Goal: Task Accomplishment & Management: Use online tool/utility

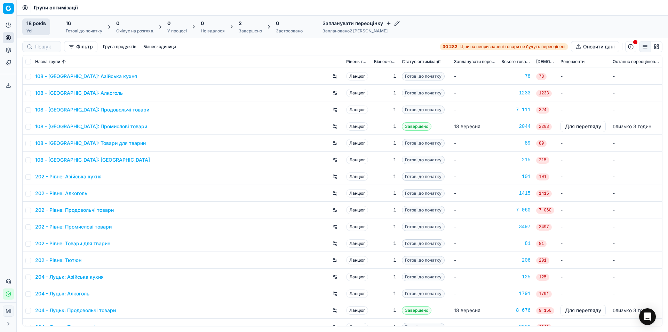
click at [408, 9] on div "Групи оптимізації" at bounding box center [343, 7] width 652 height 15
click at [46, 243] on font "202 - Рівне: Товари для тварин" at bounding box center [72, 243] width 75 height 6
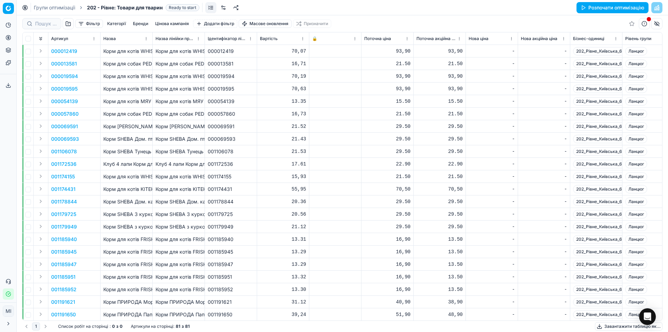
click at [171, 24] on font "Цінова кампанія" at bounding box center [172, 23] width 34 height 5
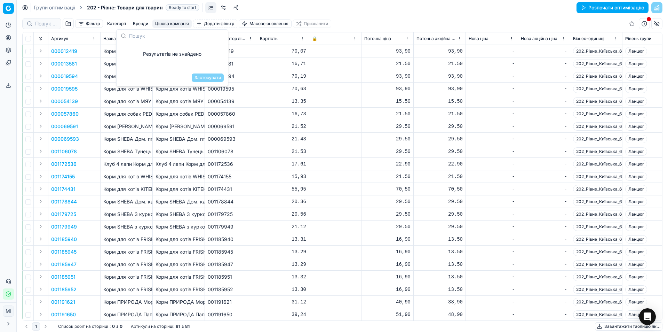
click at [171, 24] on font "Цінова кампанія" at bounding box center [172, 23] width 34 height 5
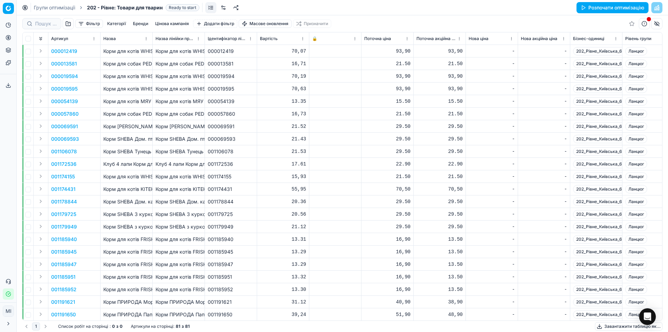
click at [110, 23] on font "Категорії" at bounding box center [116, 23] width 19 height 5
click at [221, 7] on link at bounding box center [223, 7] width 11 height 11
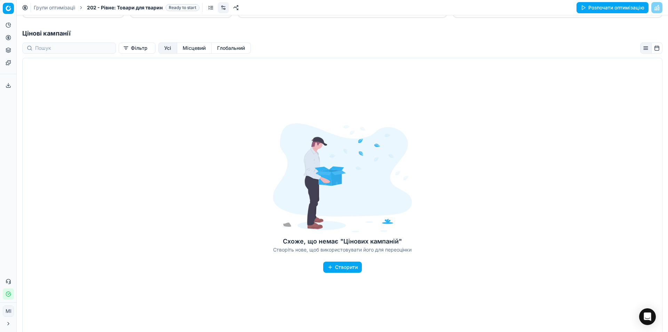
scroll to position [107, 0]
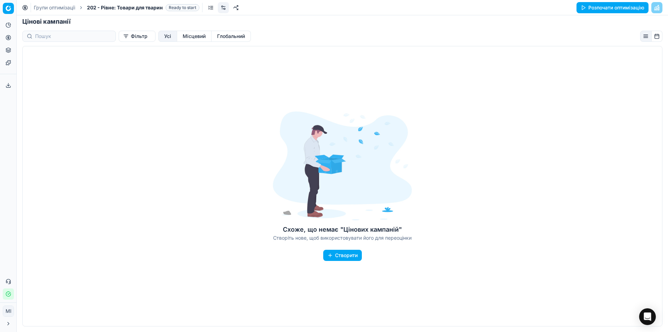
click at [335, 254] on font "Створити" at bounding box center [346, 255] width 23 height 6
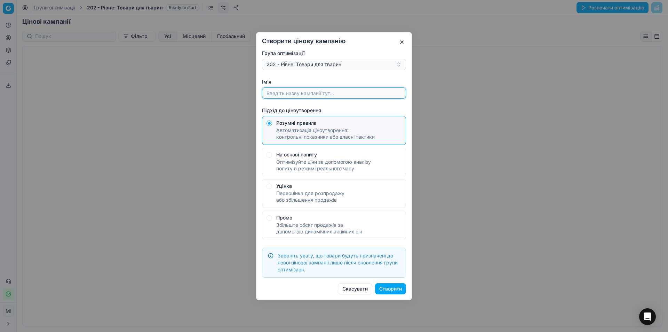
click at [344, 92] on input "Ім'я" at bounding box center [334, 93] width 138 height 10
type input "202"
click at [389, 288] on font "Створити" at bounding box center [390, 288] width 23 height 6
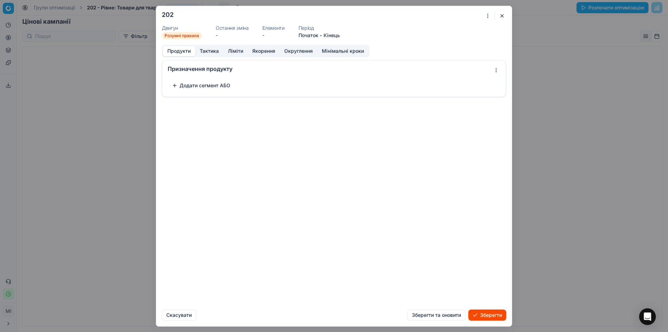
click at [208, 52] on font "Тактика" at bounding box center [209, 51] width 19 height 6
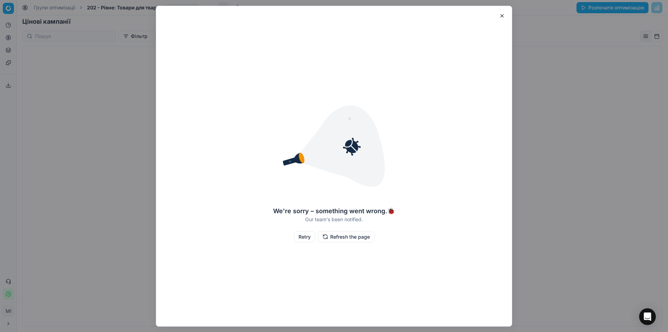
click at [338, 238] on button "Refresh the page" at bounding box center [346, 236] width 56 height 11
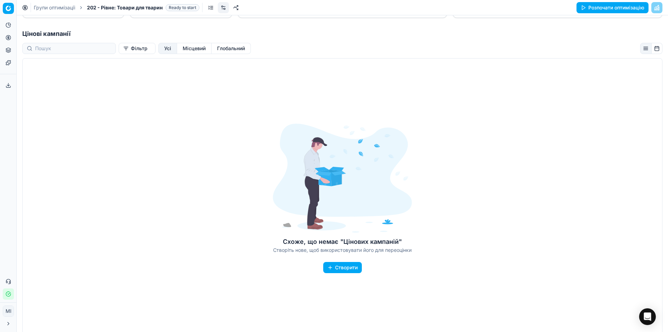
scroll to position [107, 0]
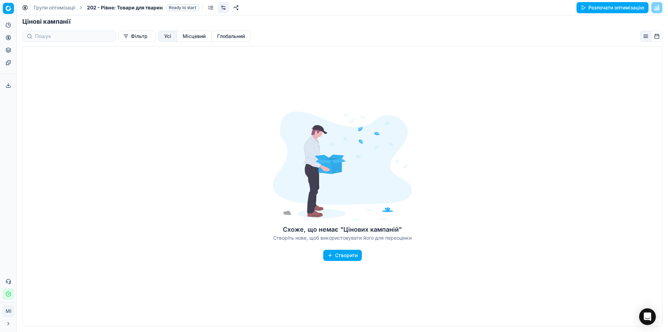
click at [328, 258] on button "Створити" at bounding box center [342, 255] width 39 height 11
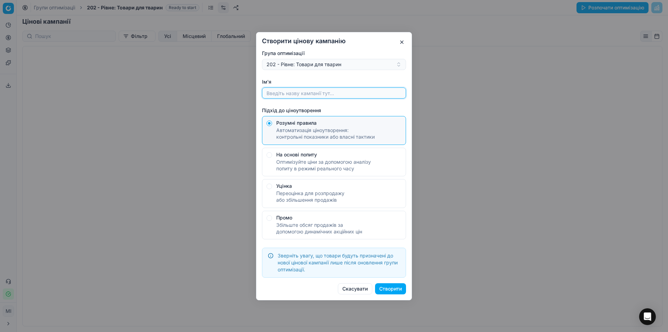
click at [297, 94] on input "Ім'я" at bounding box center [334, 93] width 138 height 10
type input "202"
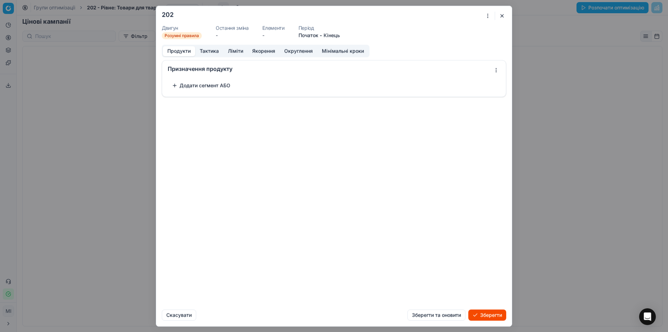
click at [237, 52] on font "Ліміти" at bounding box center [235, 51] width 15 height 6
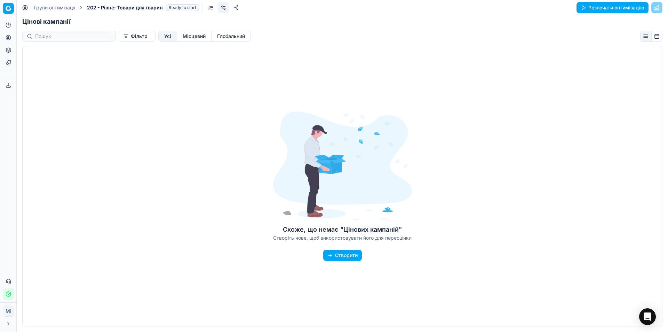
click at [645, 319] on div "We're sorry – something went wrong. 🐞 Our team's been notified. Retry Refresh t…" at bounding box center [334, 166] width 668 height 332
click at [645, 319] on icon "Відкрити Intercom Messenger" at bounding box center [647, 316] width 7 height 8
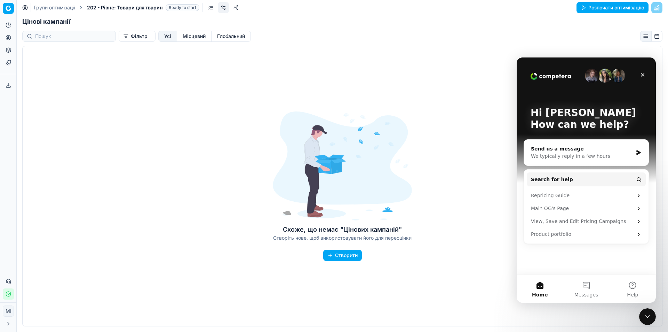
scroll to position [0, 0]
click at [585, 291] on button "Messages" at bounding box center [586, 289] width 46 height 28
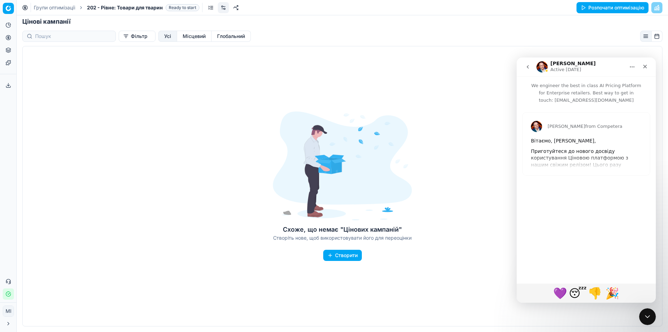
click at [526, 65] on icon "go back" at bounding box center [528, 67] width 6 height 6
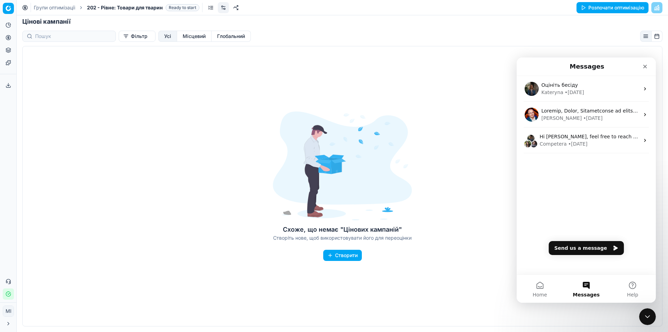
click at [345, 258] on font "Створити" at bounding box center [346, 255] width 23 height 6
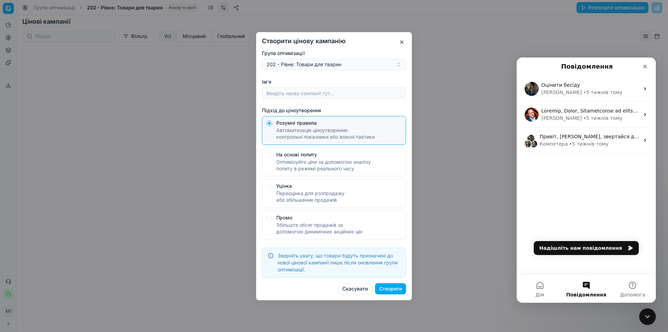
click at [338, 167] on font "Оптимізуйте ціни за допомогою аналізу попиту в режимі реального часу" at bounding box center [323, 164] width 95 height 13
click at [272, 157] on button "На основі попиту Оптимізуйте ціни за допомогою аналізу попиту в режимі реальног…" at bounding box center [270, 155] width 6 height 6
radio input "false"
radio input "true"
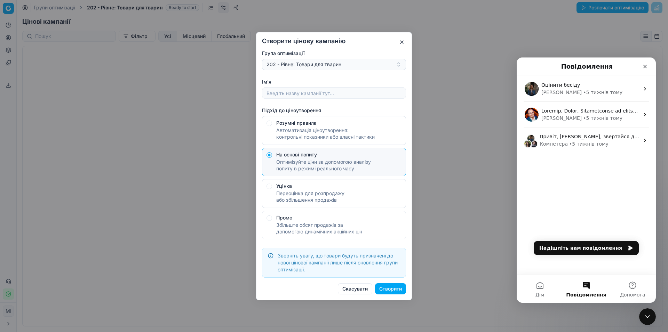
click at [389, 290] on font "Створити" at bounding box center [390, 288] width 23 height 6
type input "202"
click at [393, 291] on font "Створити" at bounding box center [390, 288] width 23 height 7
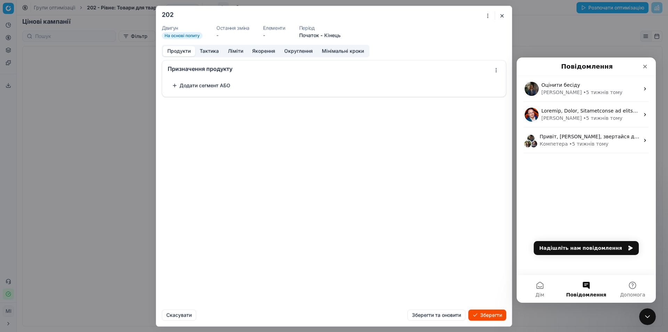
click at [181, 86] on font "Додати сегмент АБО" at bounding box center [205, 85] width 51 height 6
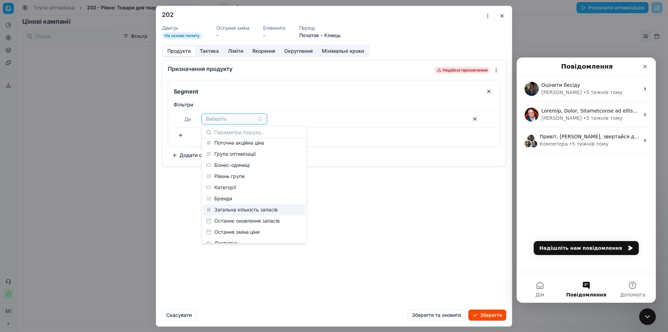
scroll to position [104, 0]
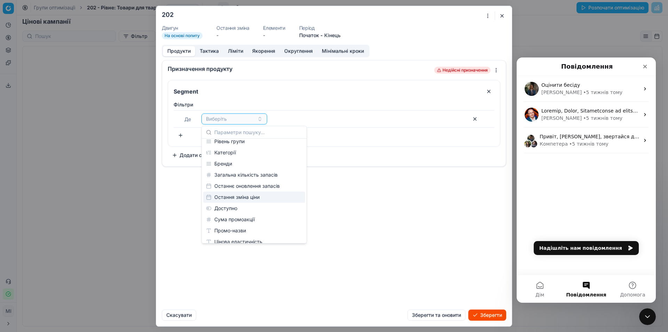
click at [233, 199] on font "Остання зміна ціни" at bounding box center [236, 197] width 45 height 6
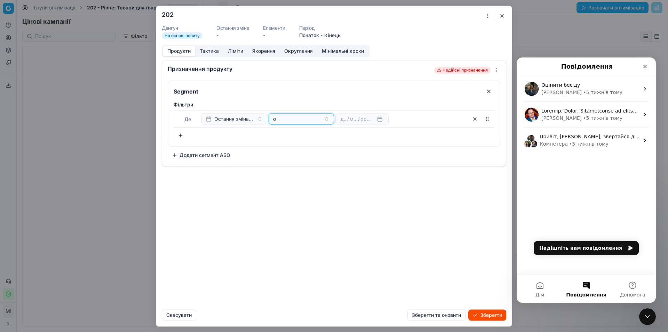
click at [300, 116] on div "о" at bounding box center [297, 118] width 48 height 7
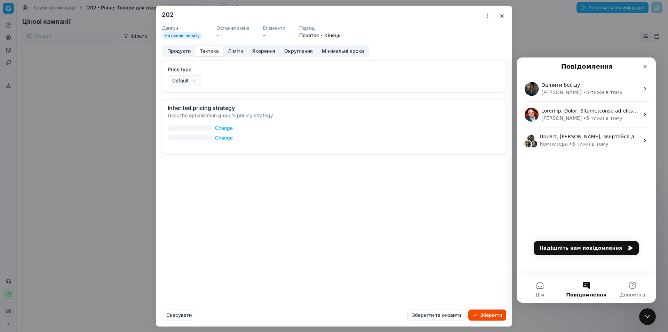
click at [214, 51] on font "Тактика" at bounding box center [209, 51] width 19 height 6
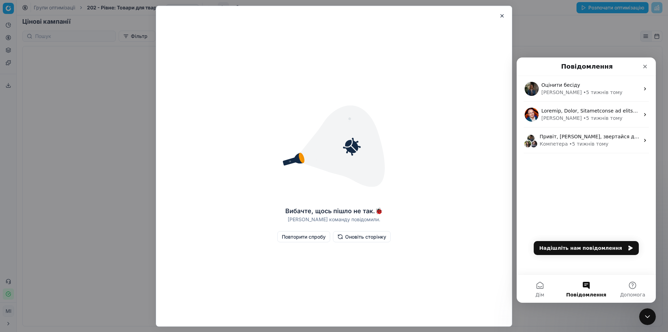
click at [500, 17] on button "button" at bounding box center [502, 15] width 8 height 8
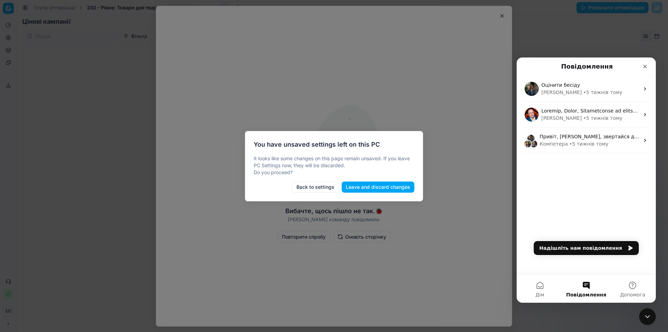
click at [327, 190] on button "Back to settings" at bounding box center [315, 186] width 47 height 11
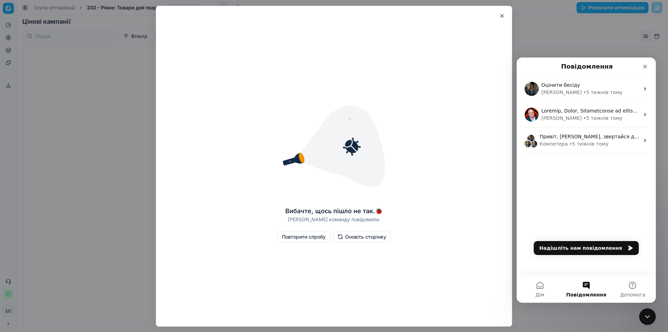
click at [504, 14] on button "button" at bounding box center [502, 15] width 8 height 8
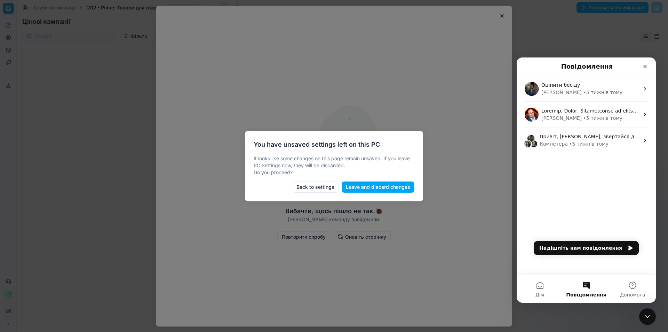
click at [473, 219] on div at bounding box center [334, 166] width 668 height 332
drag, startPoint x: 353, startPoint y: 255, endPoint x: 335, endPoint y: 251, distance: 18.0
click at [349, 254] on div at bounding box center [334, 166] width 668 height 332
click at [319, 184] on button "Back to settings" at bounding box center [315, 186] width 47 height 11
drag, startPoint x: 593, startPoint y: 28, endPoint x: 602, endPoint y: 0, distance: 29.2
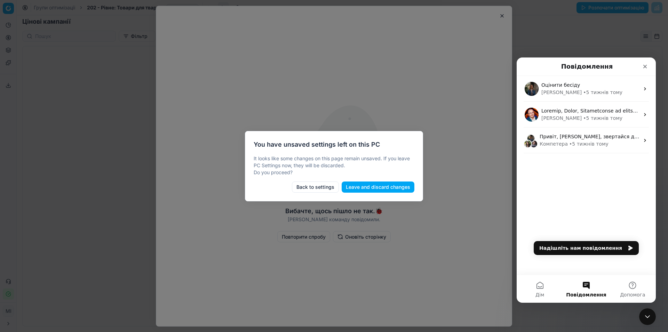
click at [593, 27] on body "Исходный текст Оцените этот перевод Ваш отзыв поможет нам улучшить Google Перев…" at bounding box center [334, 166] width 668 height 332
